Goal: Check status

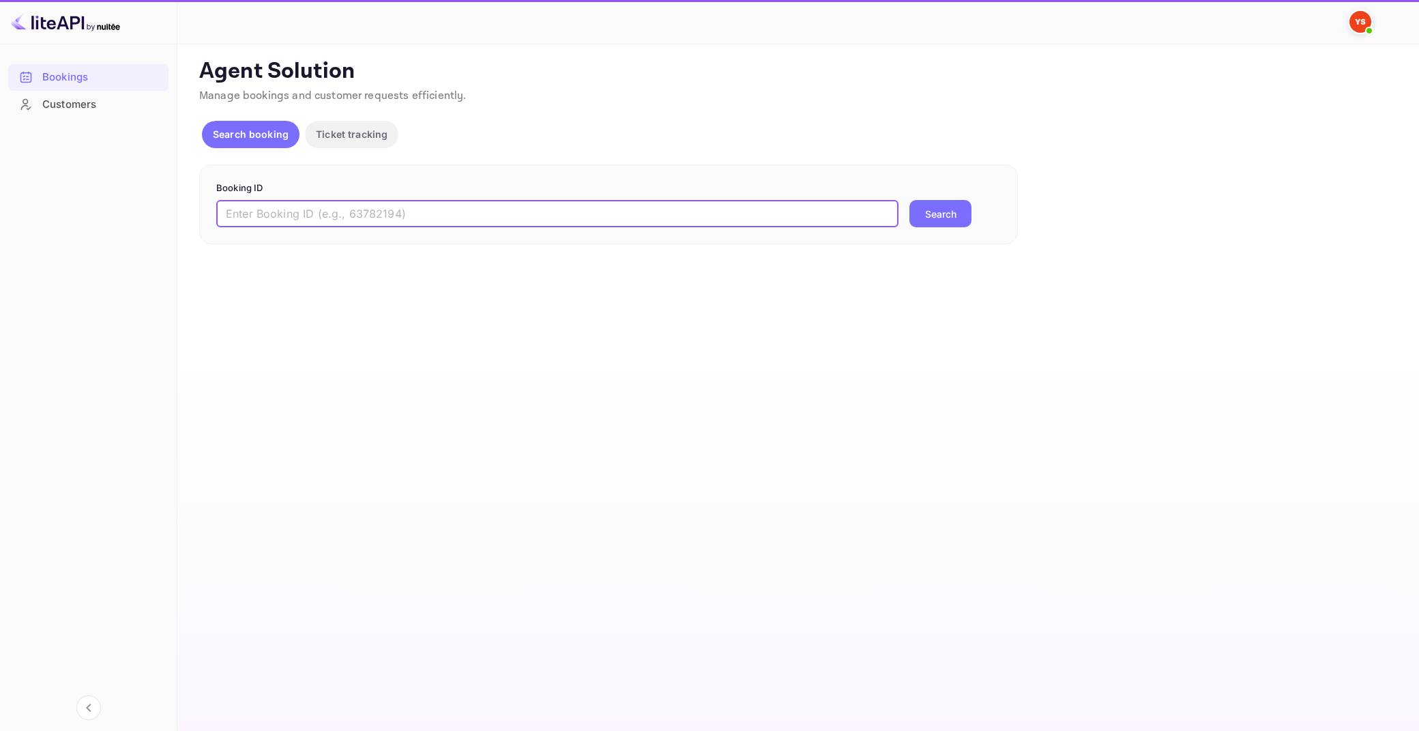
click at [309, 218] on input "text" at bounding box center [557, 213] width 682 height 27
paste input "9762668"
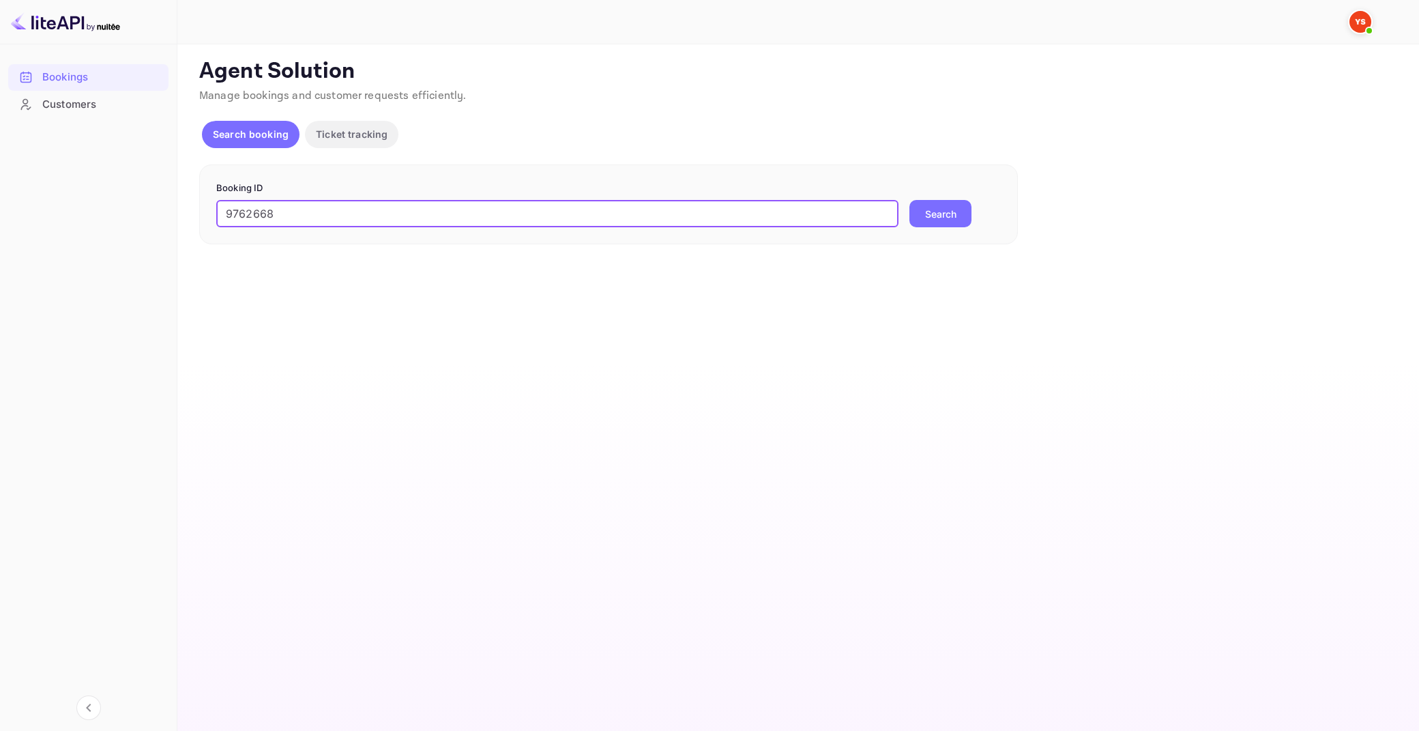
type input "9762668"
click at [909, 200] on button "Search" at bounding box center [940, 213] width 62 height 27
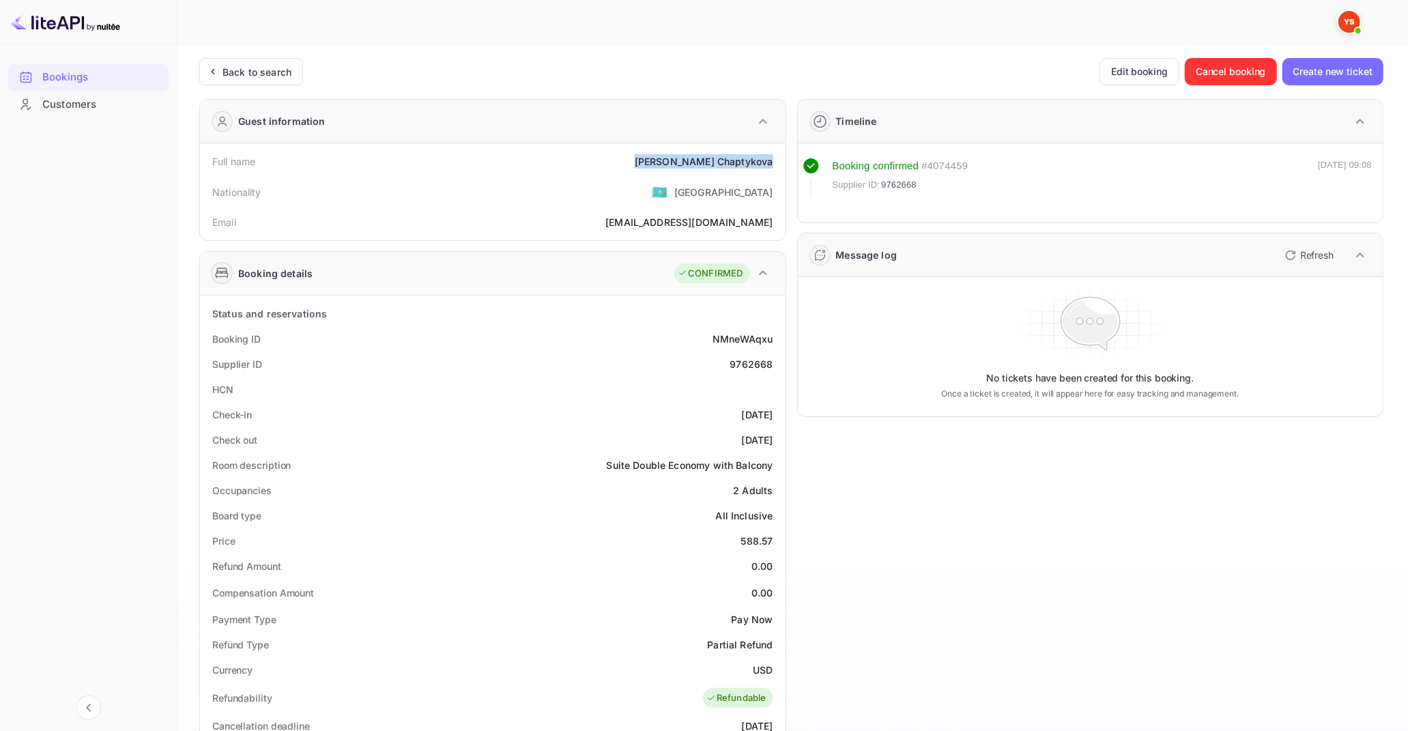
drag, startPoint x: 688, startPoint y: 160, endPoint x: 772, endPoint y: 162, distance: 83.3
click at [772, 162] on div "[PERSON_NAME] Chaptykova" at bounding box center [704, 161] width 139 height 14
copy div "[PERSON_NAME] Chaptykova"
drag, startPoint x: 742, startPoint y: 541, endPoint x: 774, endPoint y: 542, distance: 32.8
click at [773, 541] on div "Price 588.57" at bounding box center [492, 540] width 574 height 25
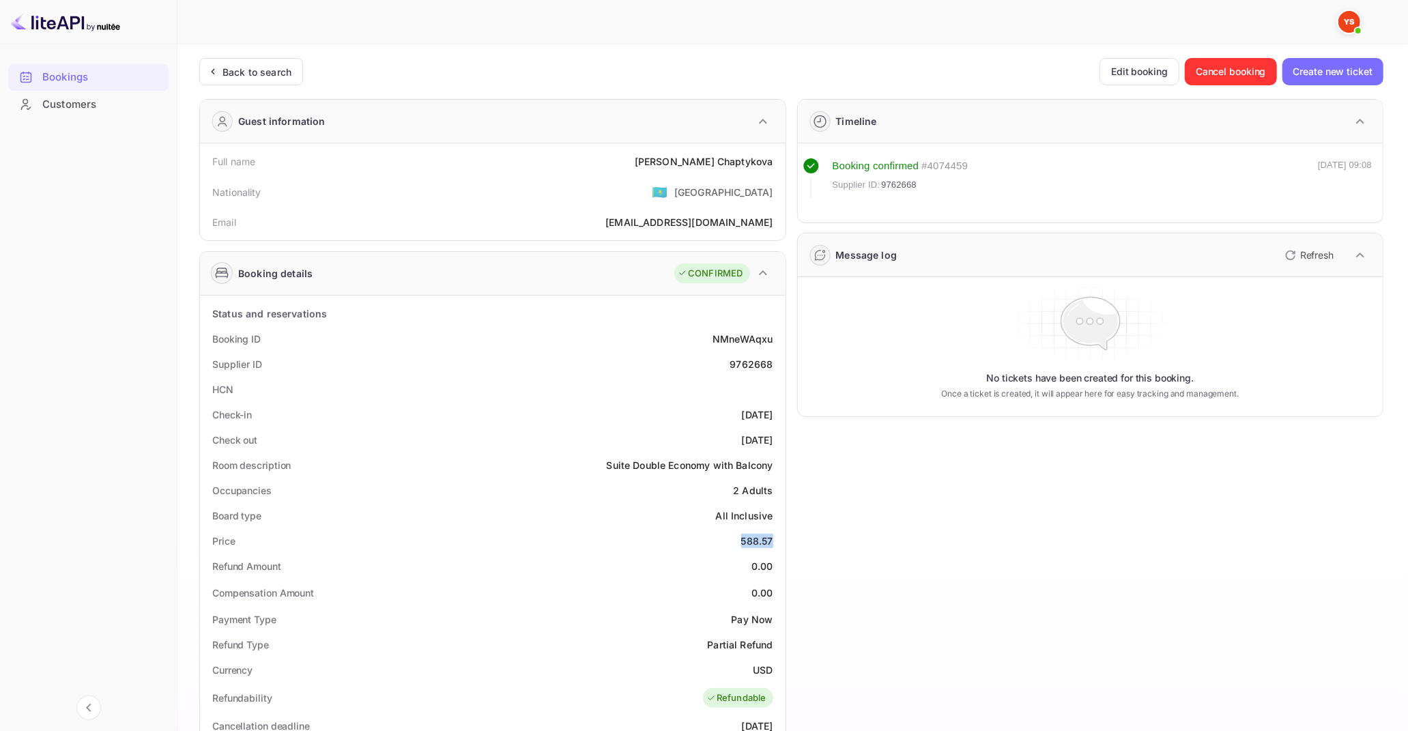
copy div "588.57"
drag, startPoint x: 753, startPoint y: 668, endPoint x: 772, endPoint y: 672, distance: 20.2
click at [772, 672] on div "USD" at bounding box center [763, 670] width 20 height 14
copy div "USD"
